Goal: Information Seeking & Learning: Learn about a topic

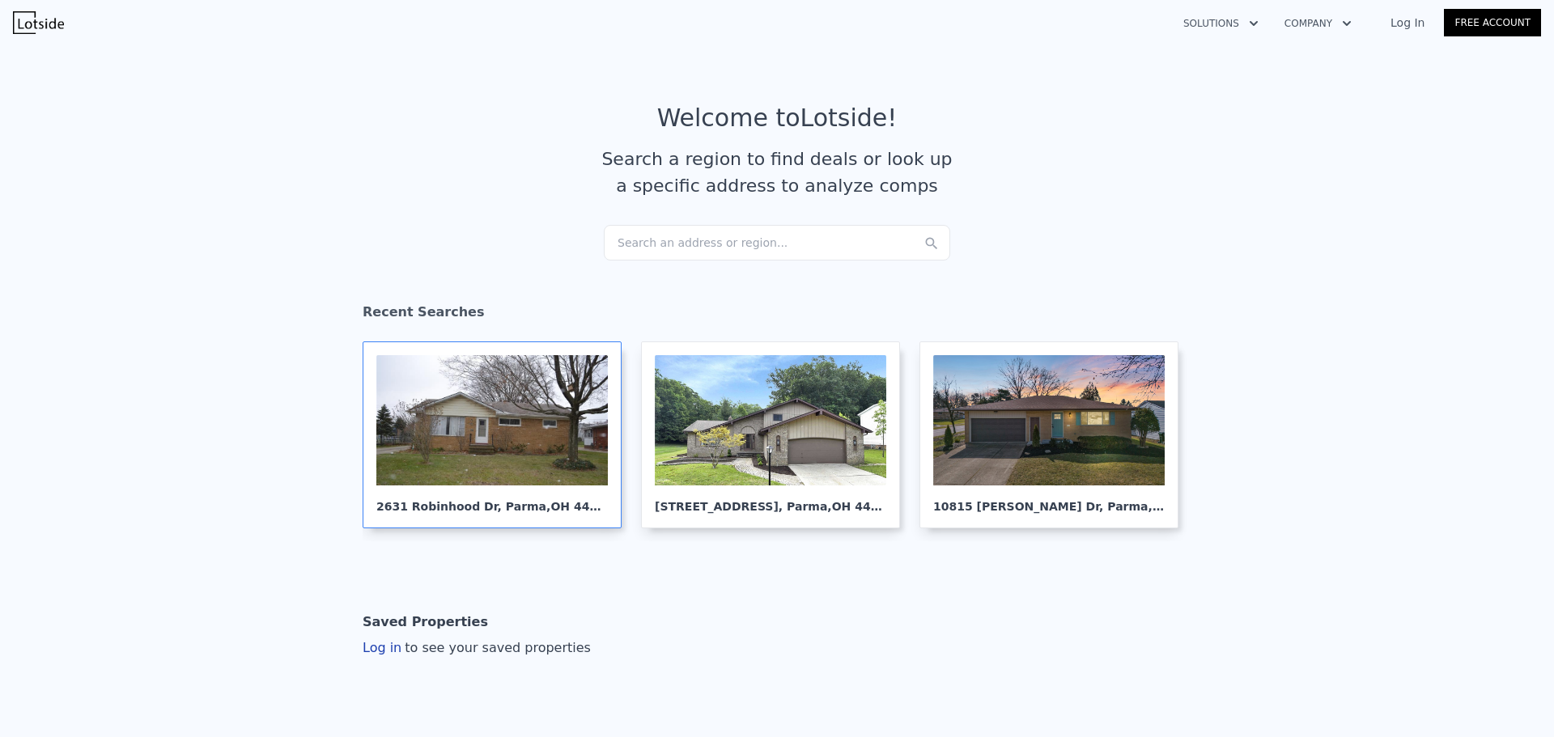
click at [497, 346] on div "[STREET_ADDRESS]" at bounding box center [492, 435] width 259 height 187
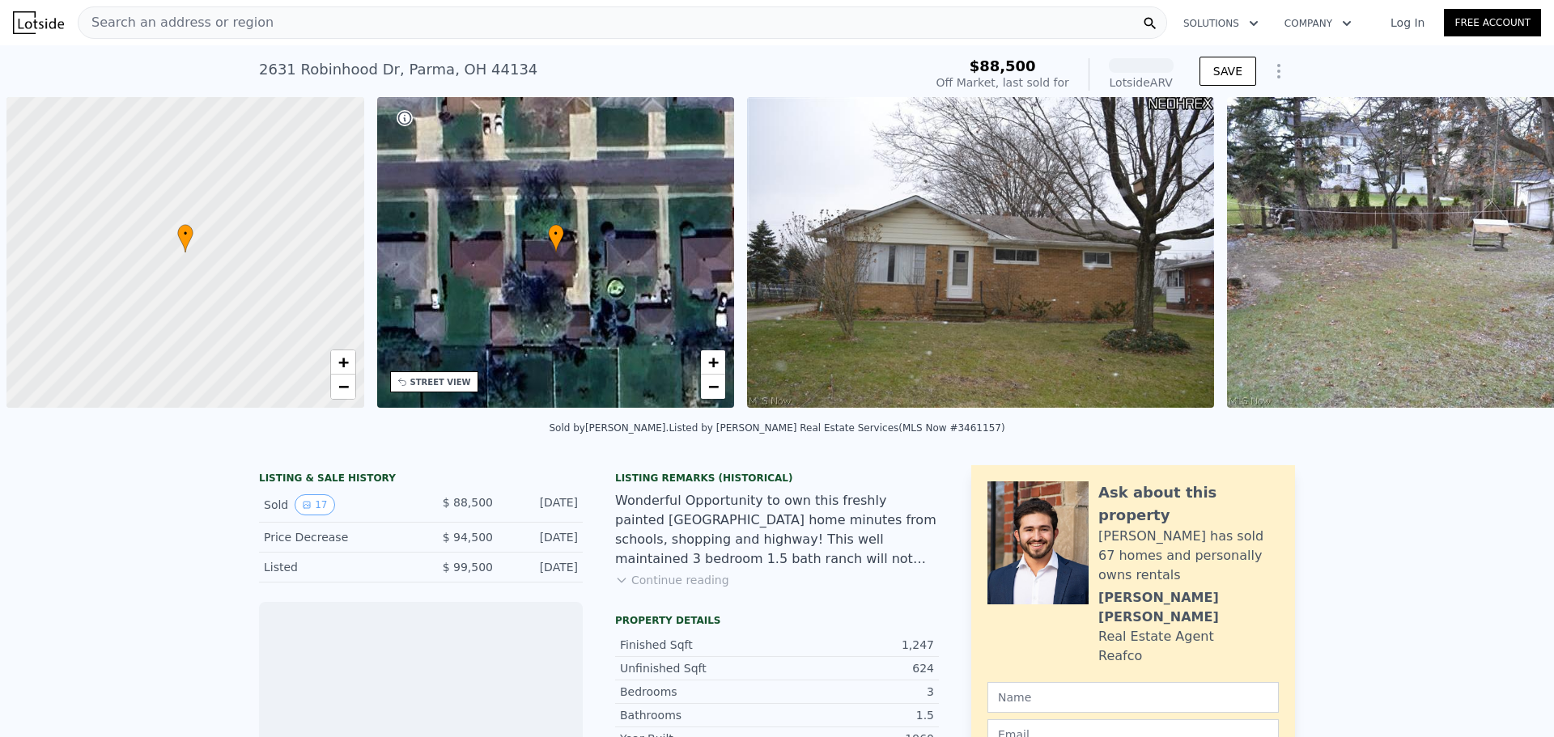
scroll to position [0, 6]
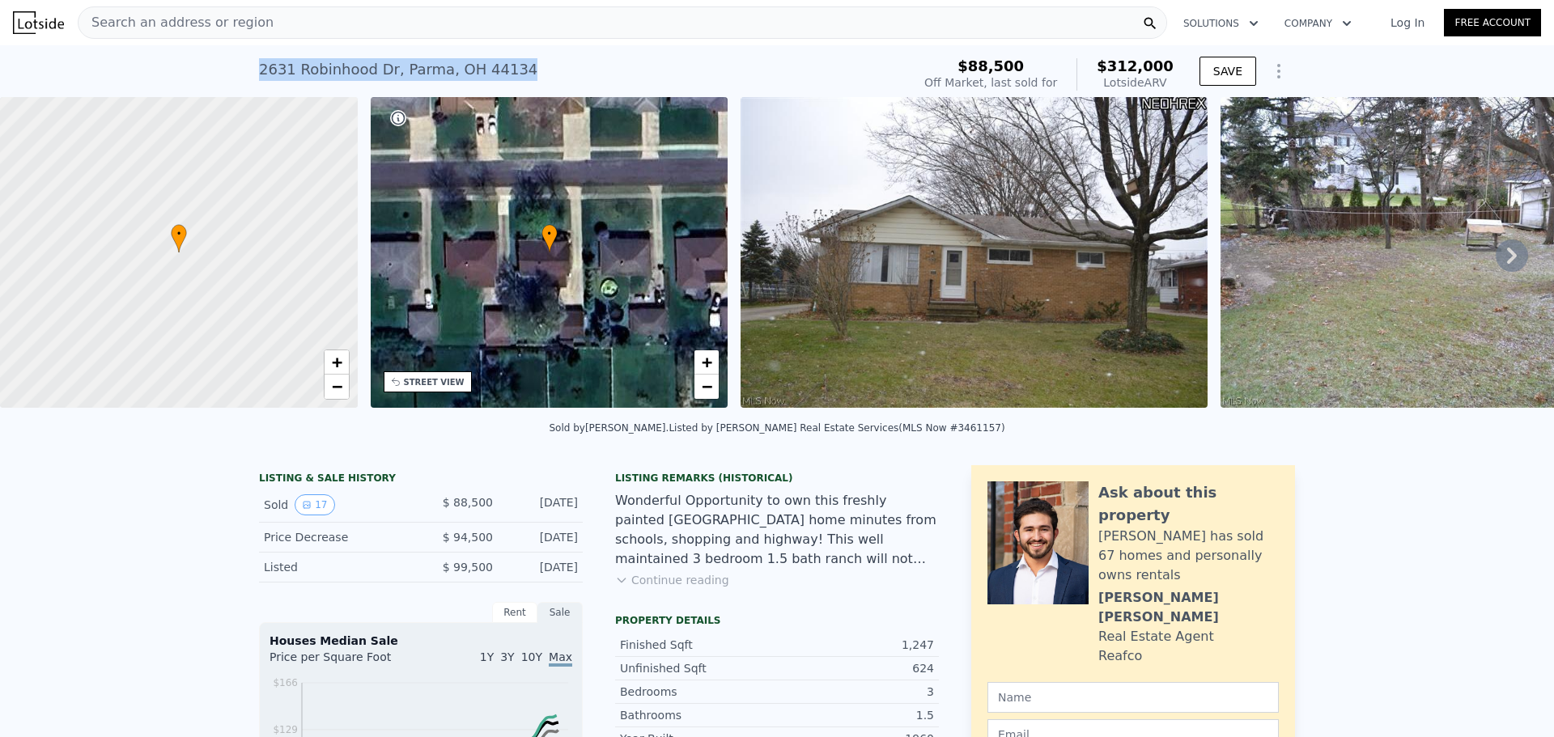
drag, startPoint x: 325, startPoint y: 70, endPoint x: 443, endPoint y: 64, distance: 117.5
click at [545, 59] on div "2631 Robinhood Dr , Parma , OH 44134 Sold Jun 2014 for $88,500 (~ARV $312k )" at bounding box center [582, 74] width 646 height 45
click at [1496, 248] on icon at bounding box center [1512, 256] width 32 height 32
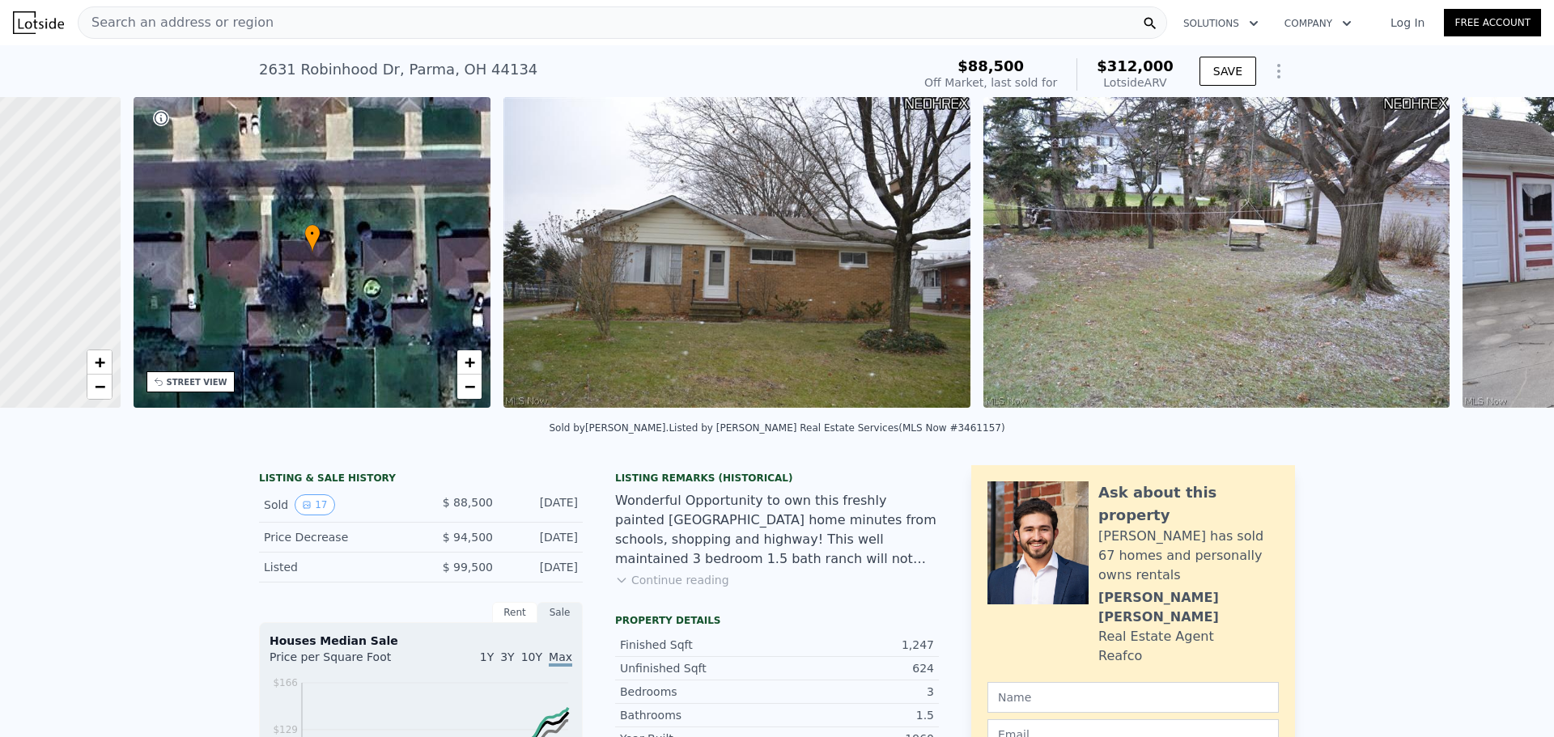
scroll to position [0, 377]
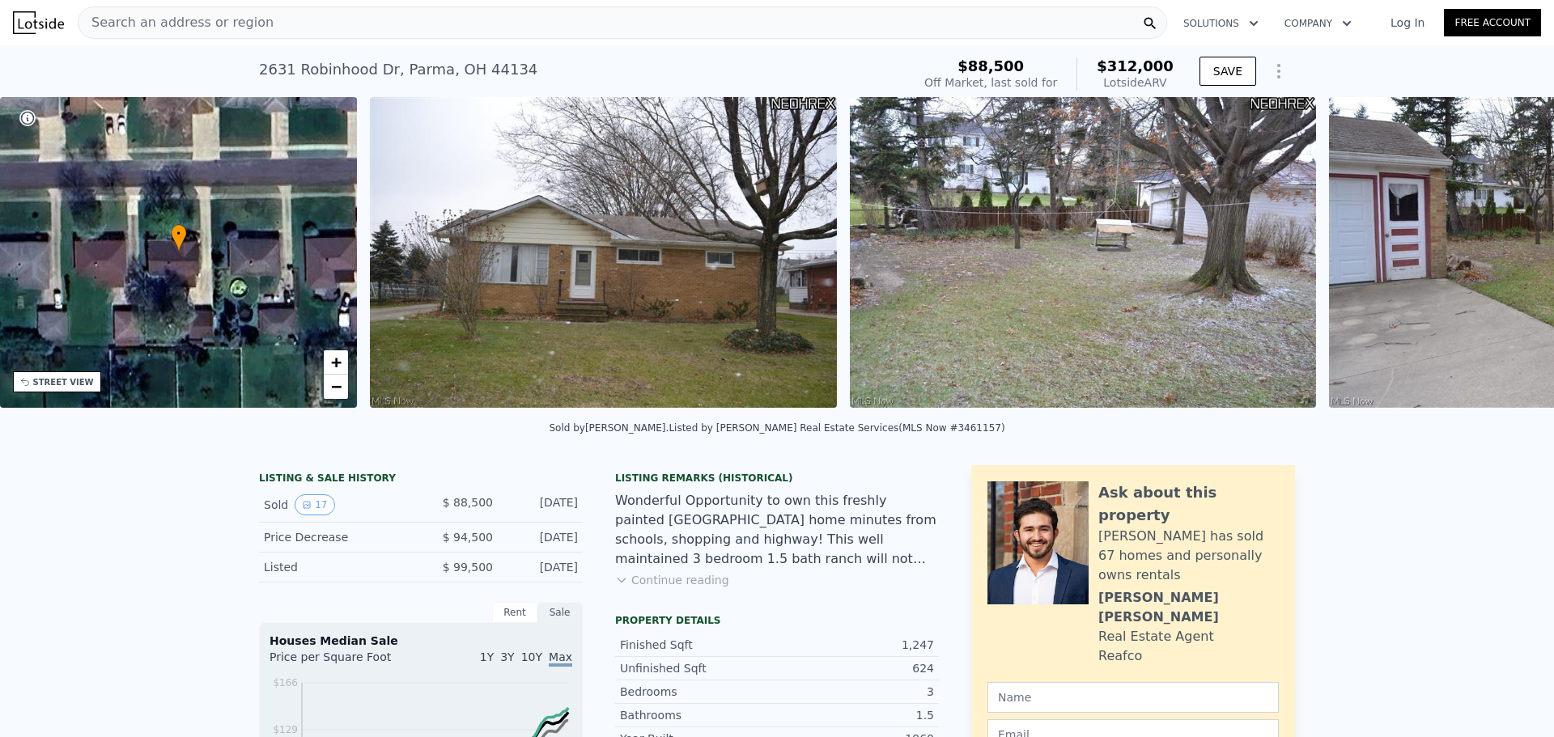
click at [1492, 248] on img at bounding box center [1562, 252] width 466 height 311
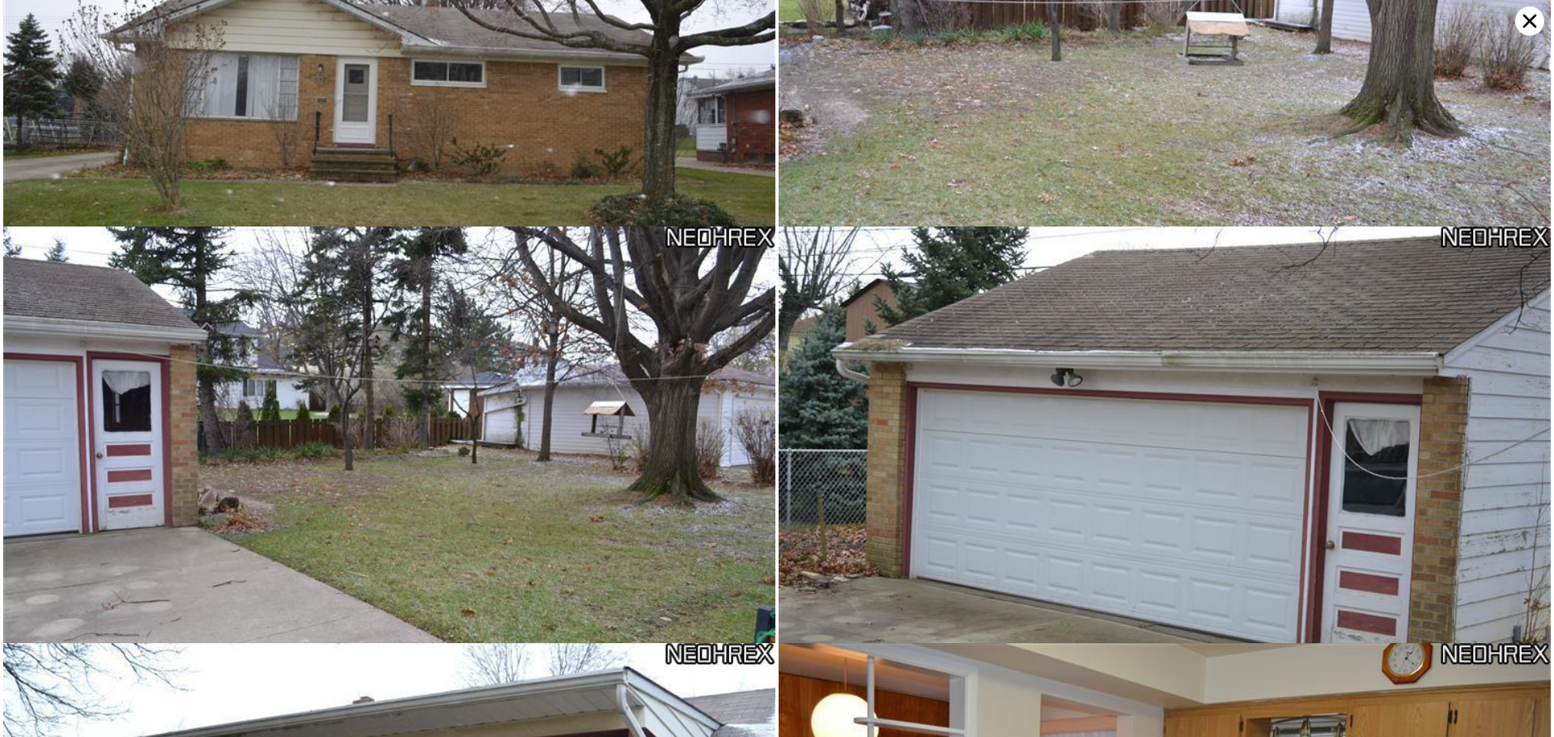
scroll to position [834, 0]
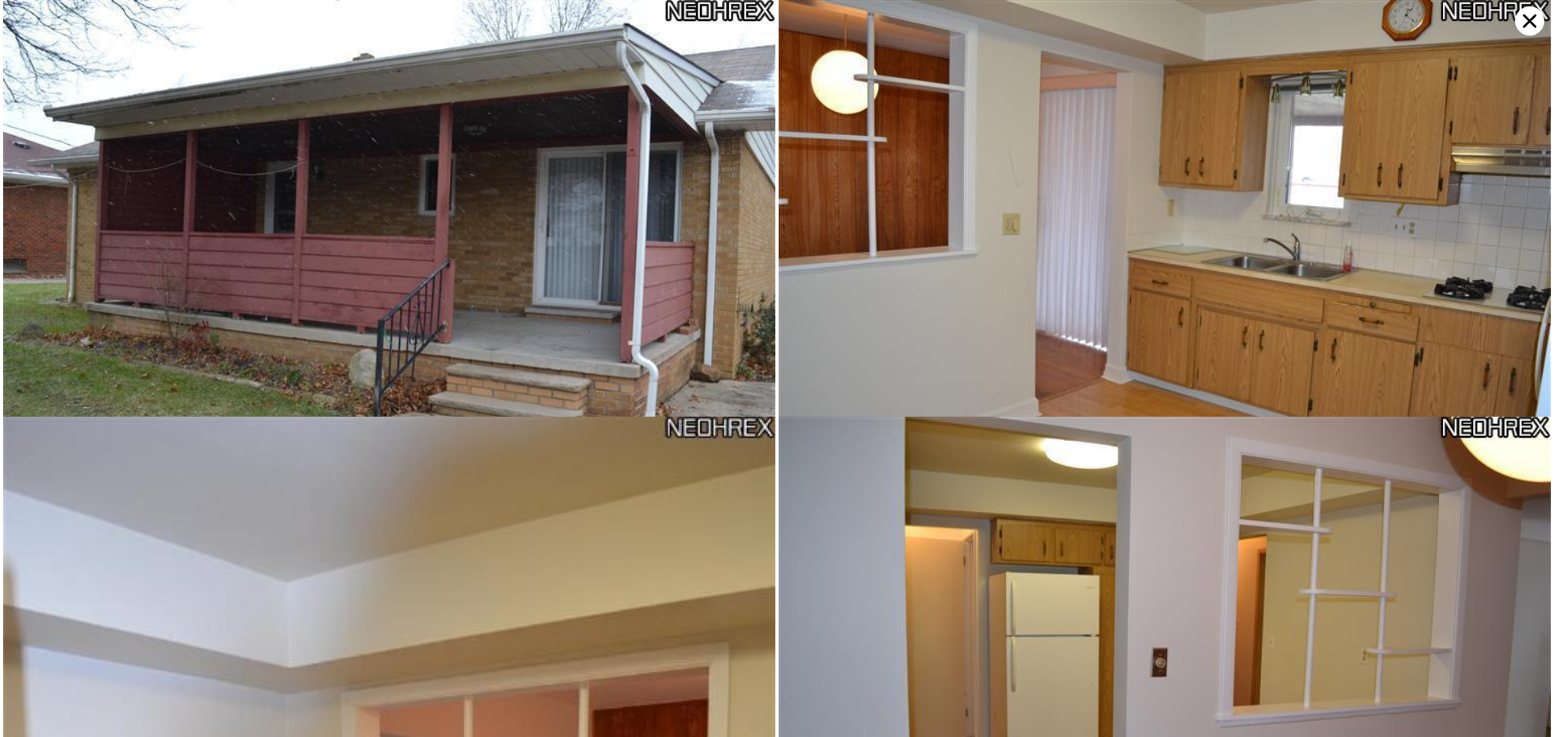
click at [1529, 15] on icon at bounding box center [1529, 20] width 29 height 29
